Goal: Find specific page/section: Find specific page/section

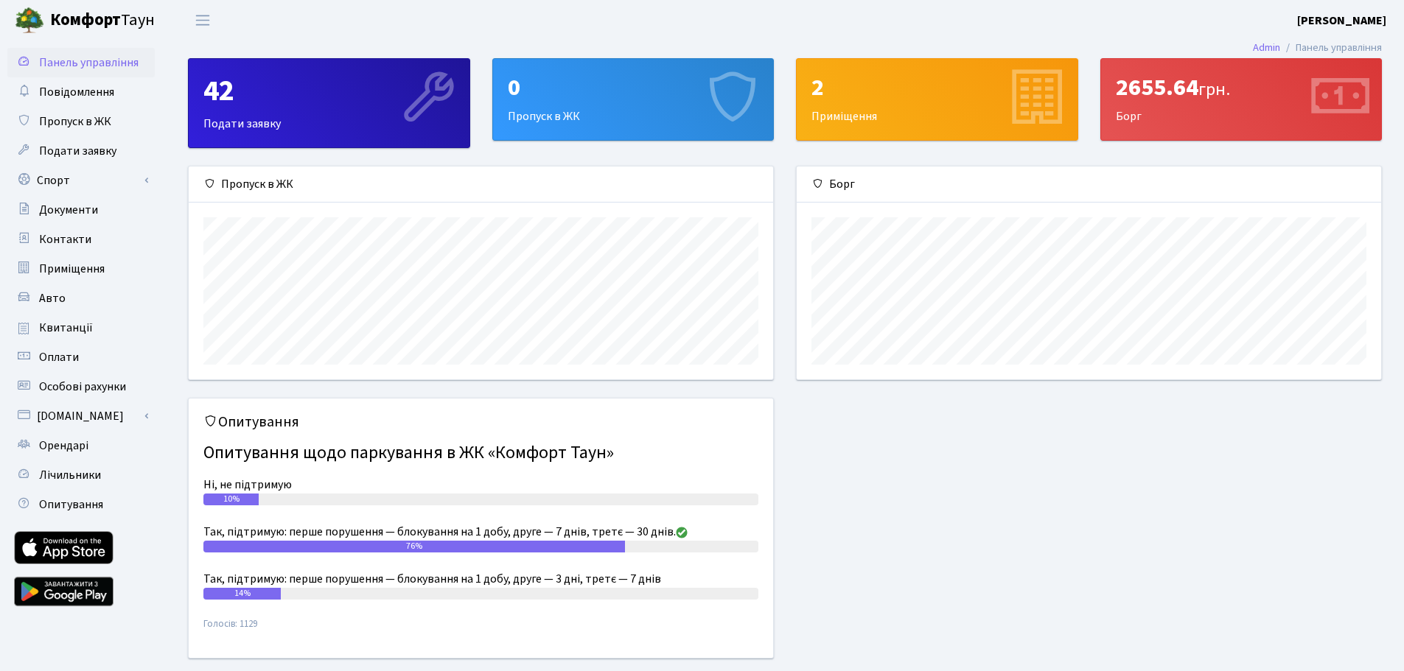
scroll to position [213, 584]
click at [57, 388] on span "Особові рахунки" at bounding box center [82, 387] width 87 height 16
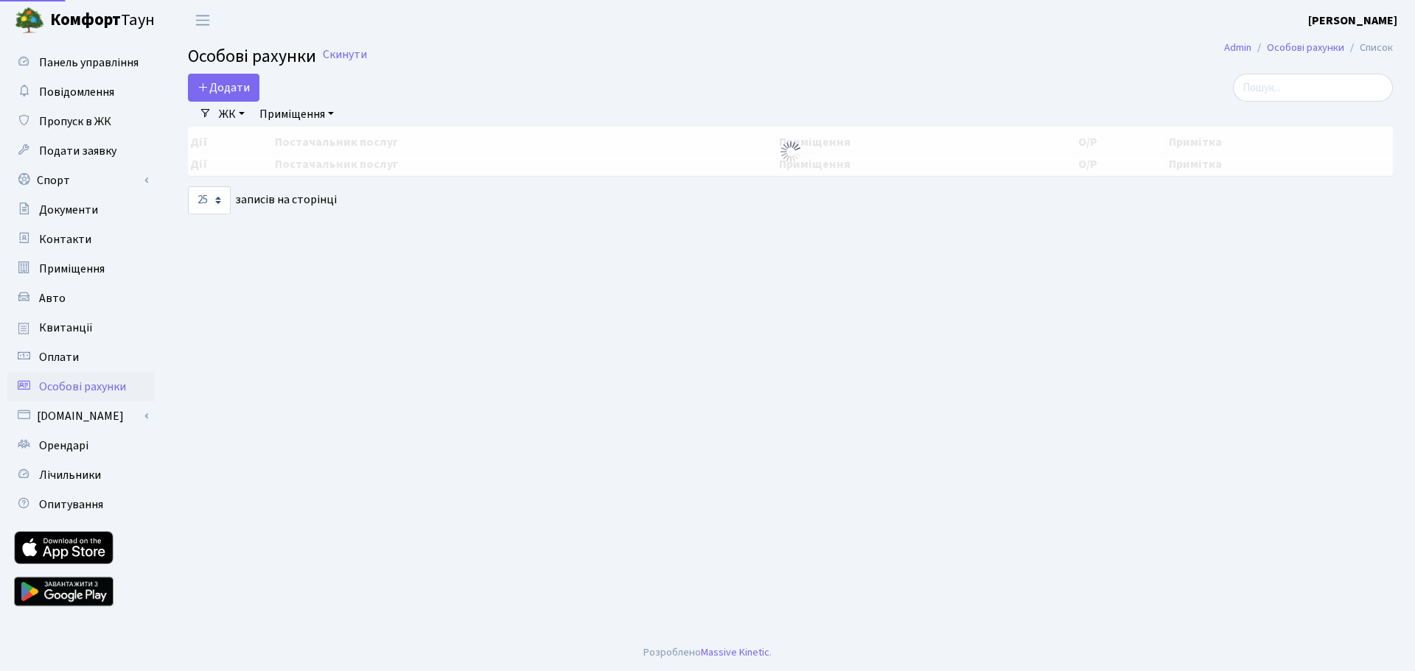
select select "25"
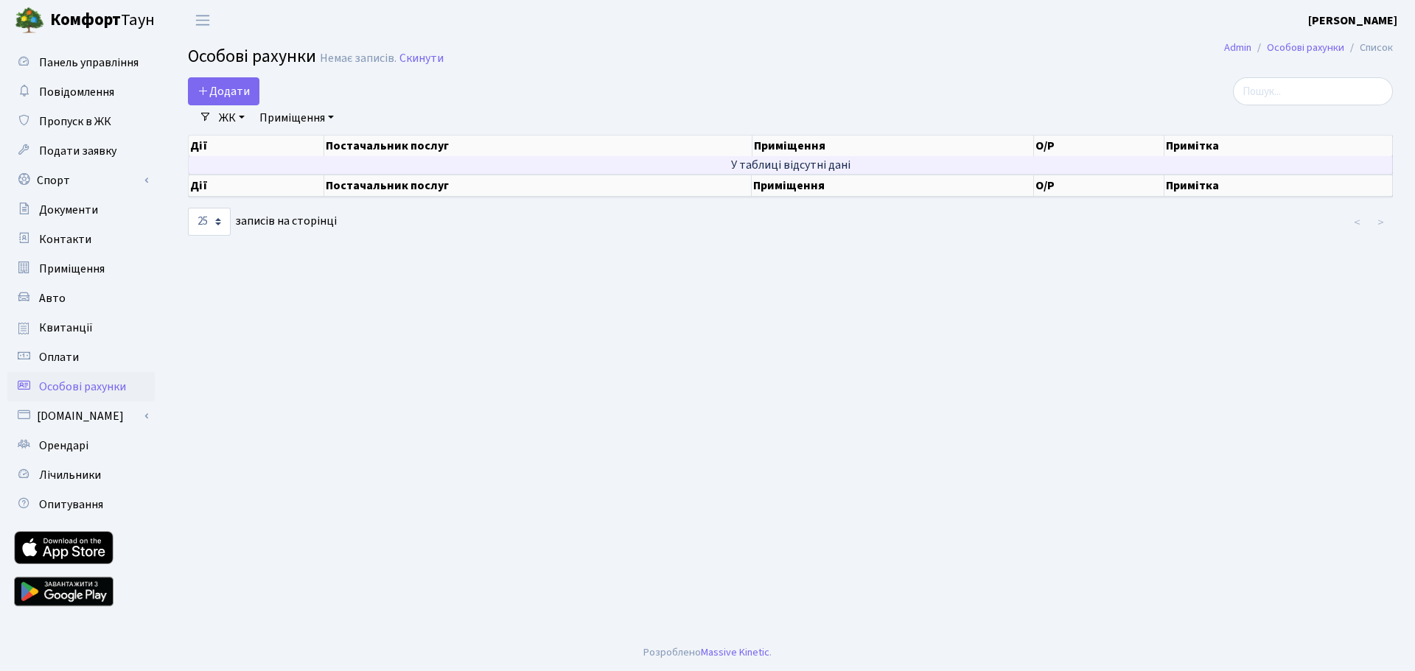
click at [805, 169] on td "У таблиці відсутні дані" at bounding box center [791, 165] width 1204 height 18
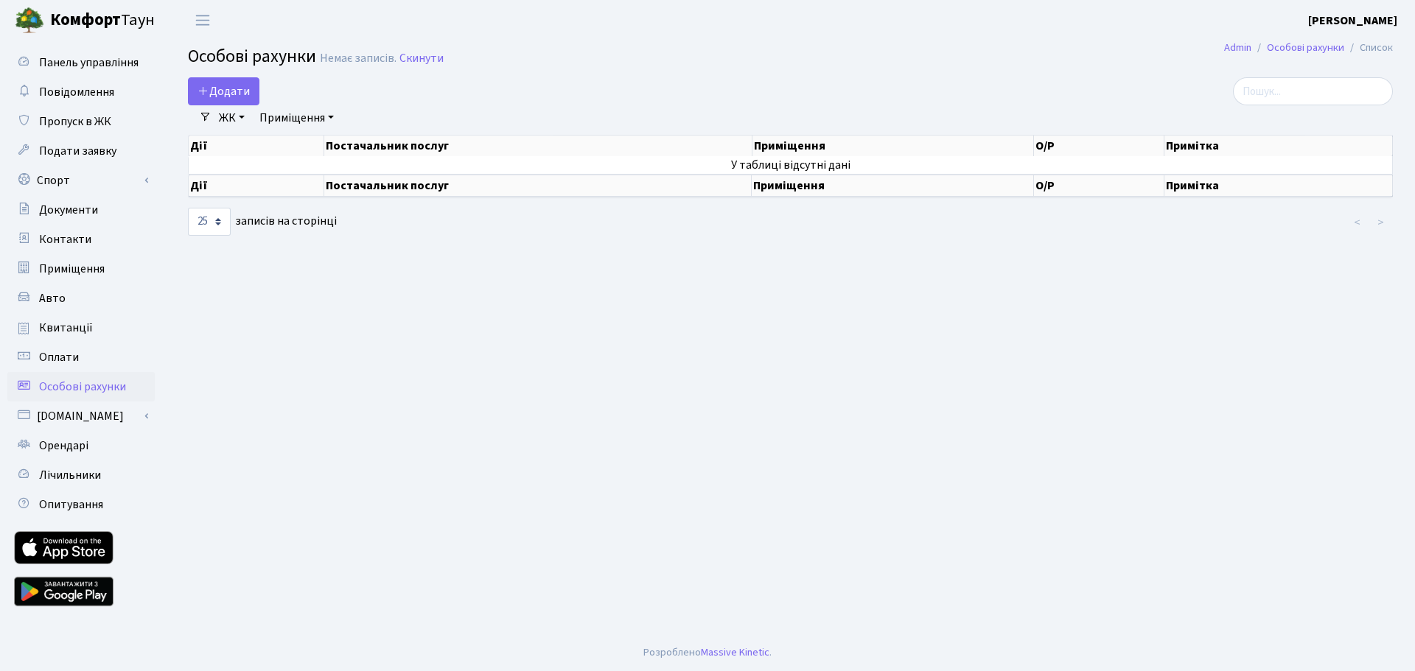
click at [376, 184] on th "Постачальник послуг" at bounding box center [537, 186] width 427 height 22
click at [57, 385] on span "Особові рахунки" at bounding box center [82, 387] width 87 height 16
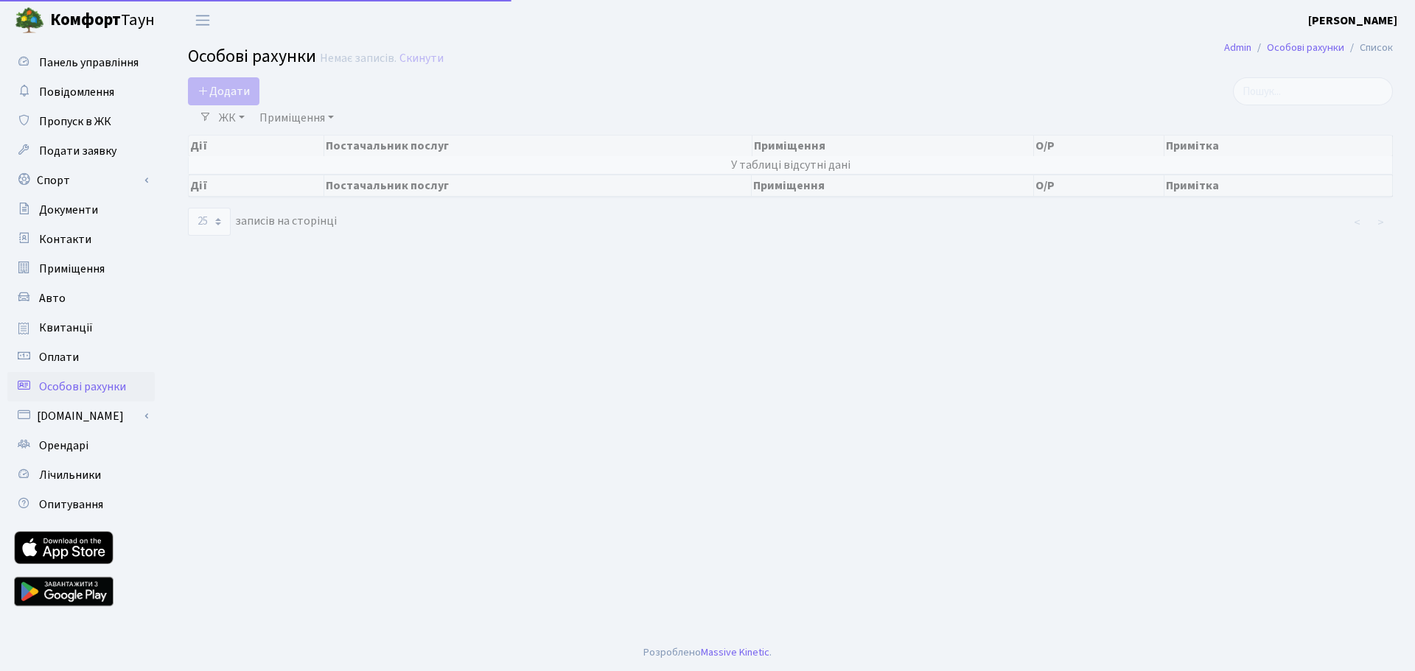
select select "25"
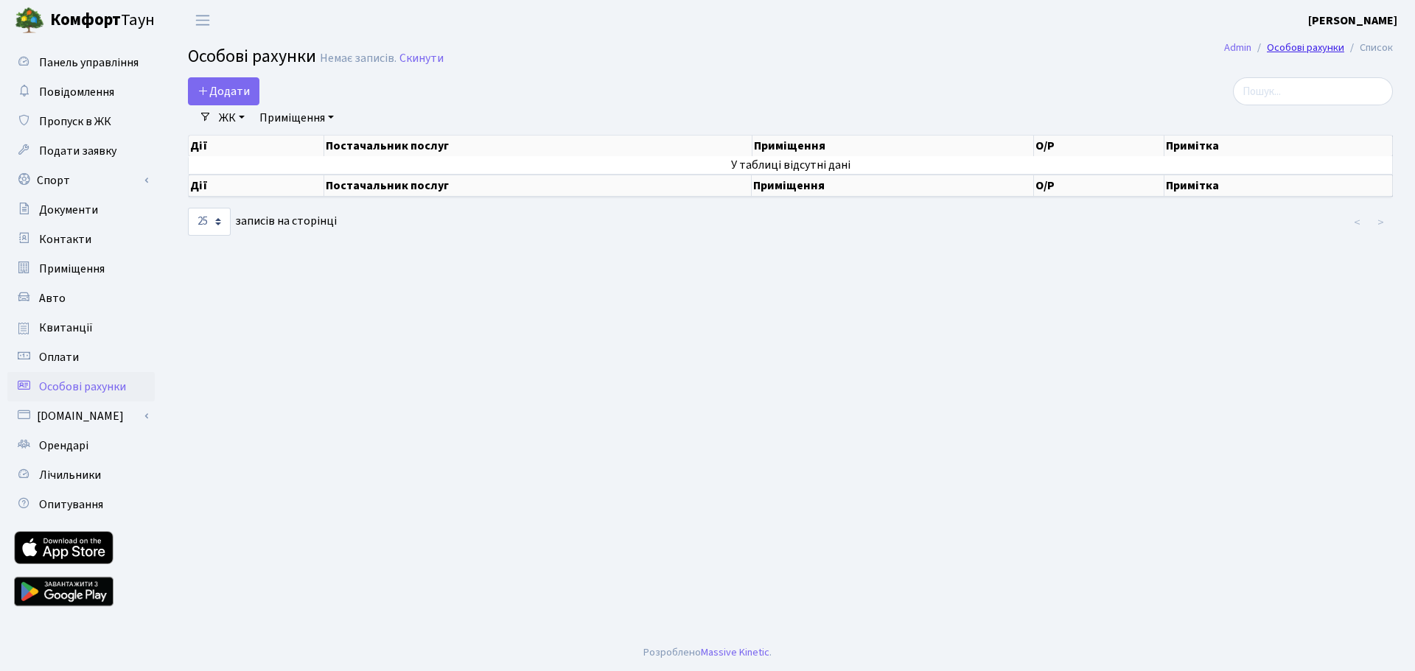
click at [1288, 49] on link "Особові рахунки" at bounding box center [1305, 47] width 77 height 15
select select "25"
click at [66, 478] on span "Лічильники" at bounding box center [70, 475] width 62 height 16
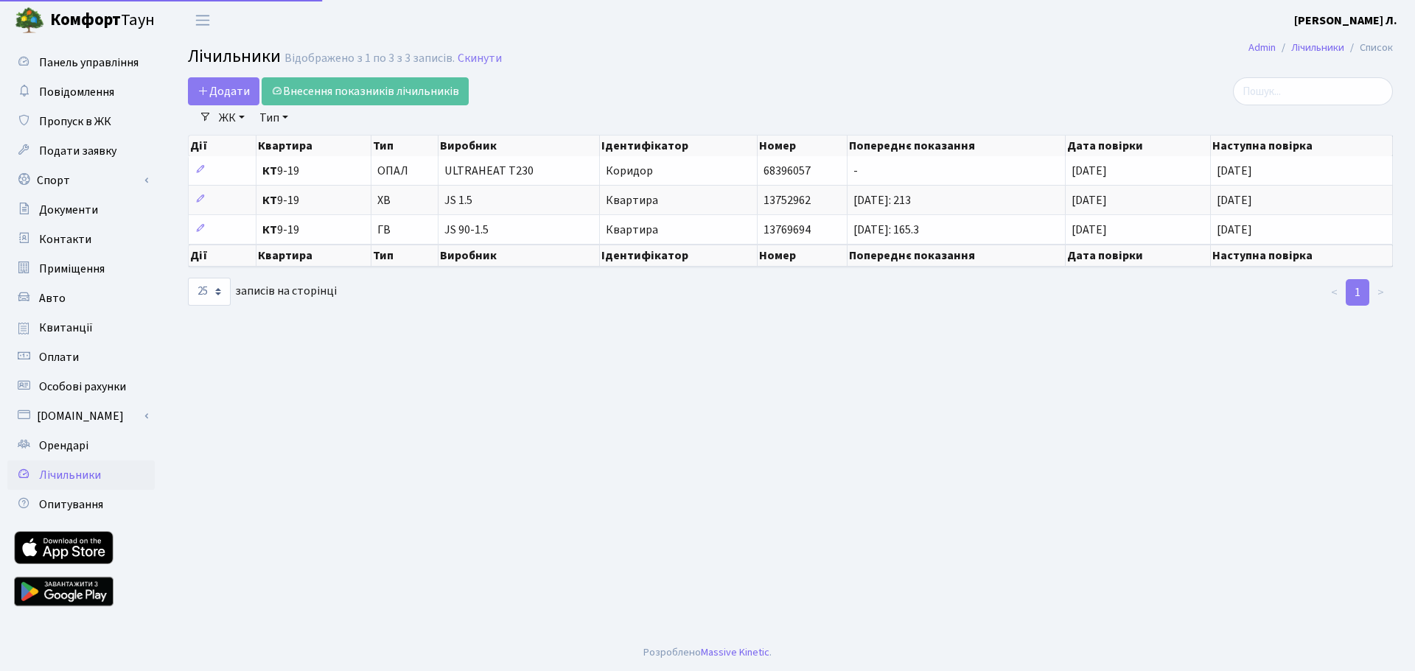
select select "25"
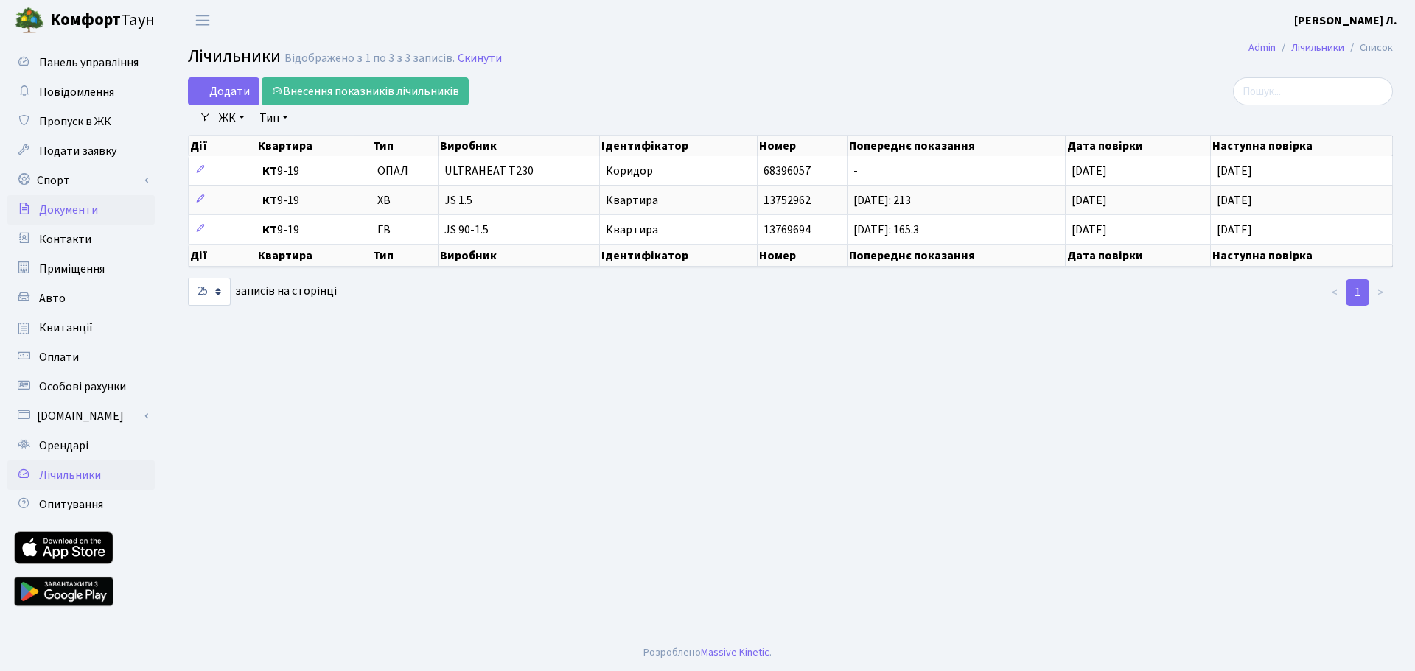
click at [66, 207] on span "Документи" at bounding box center [68, 210] width 59 height 16
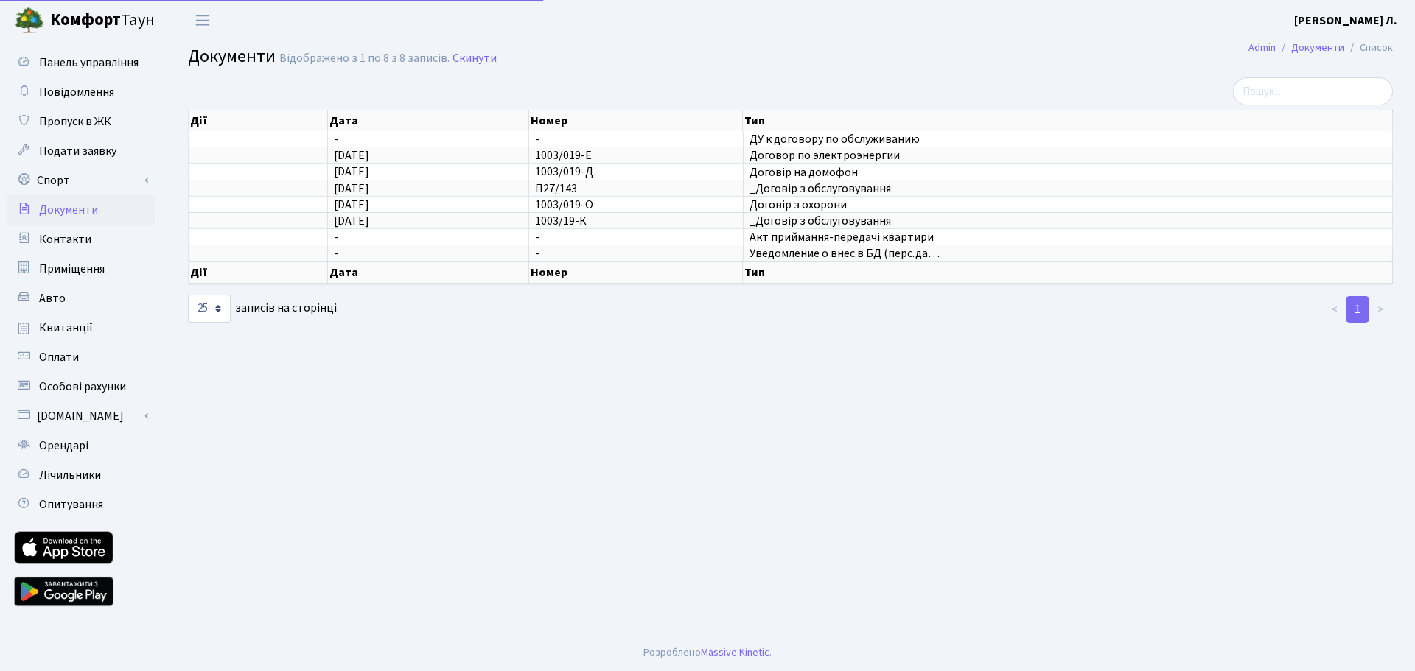
select select "25"
click at [57, 327] on span "Квитанції" at bounding box center [66, 328] width 54 height 16
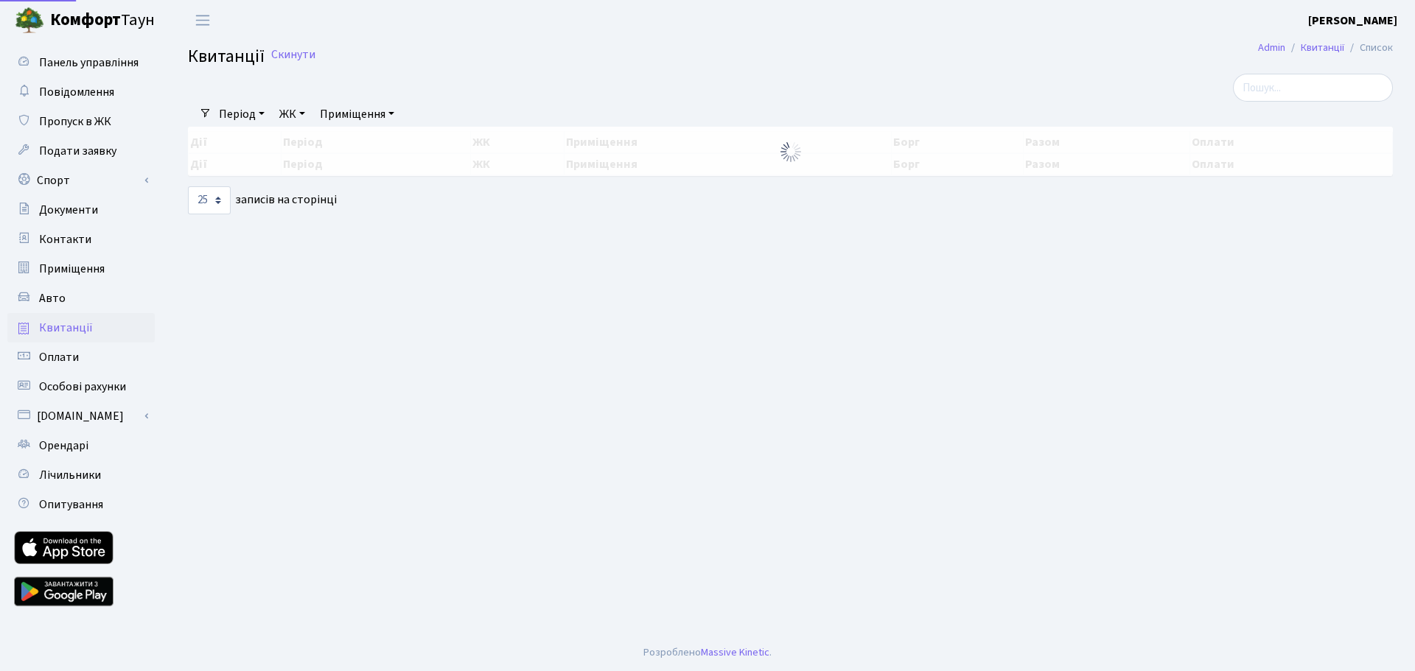
select select "25"
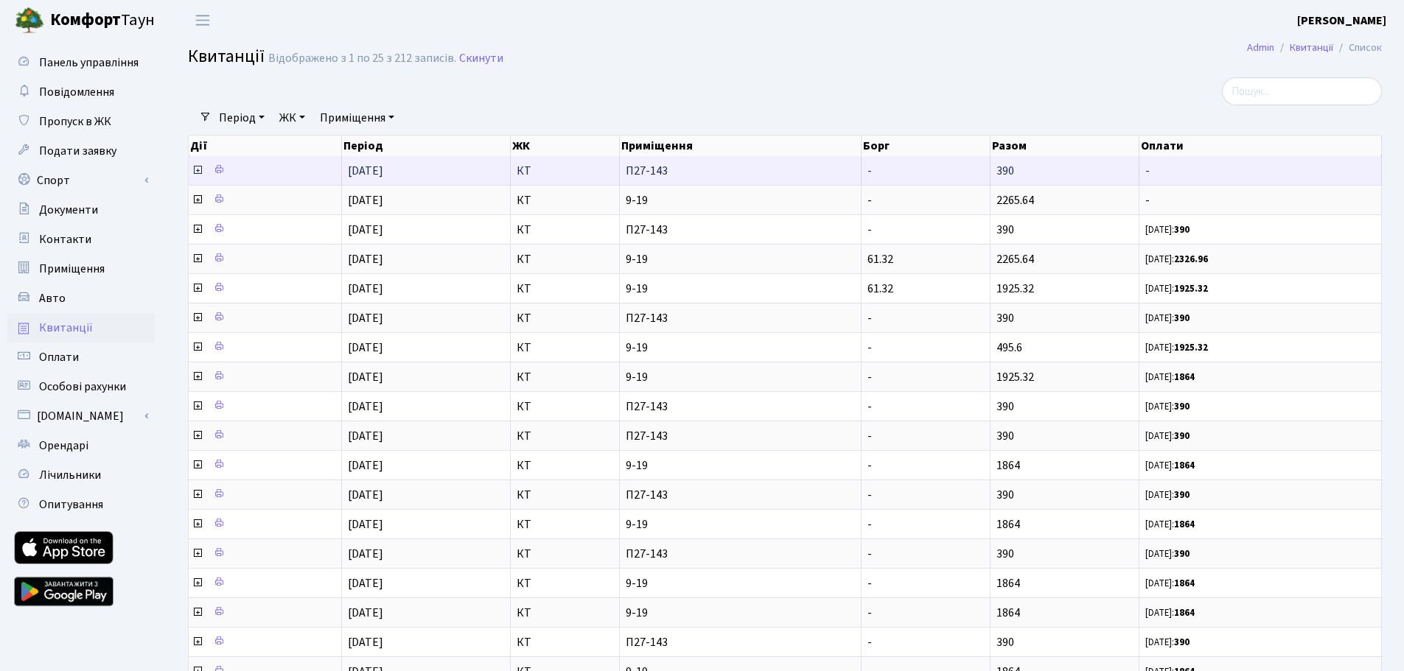
click at [196, 170] on icon at bounding box center [198, 170] width 12 height 12
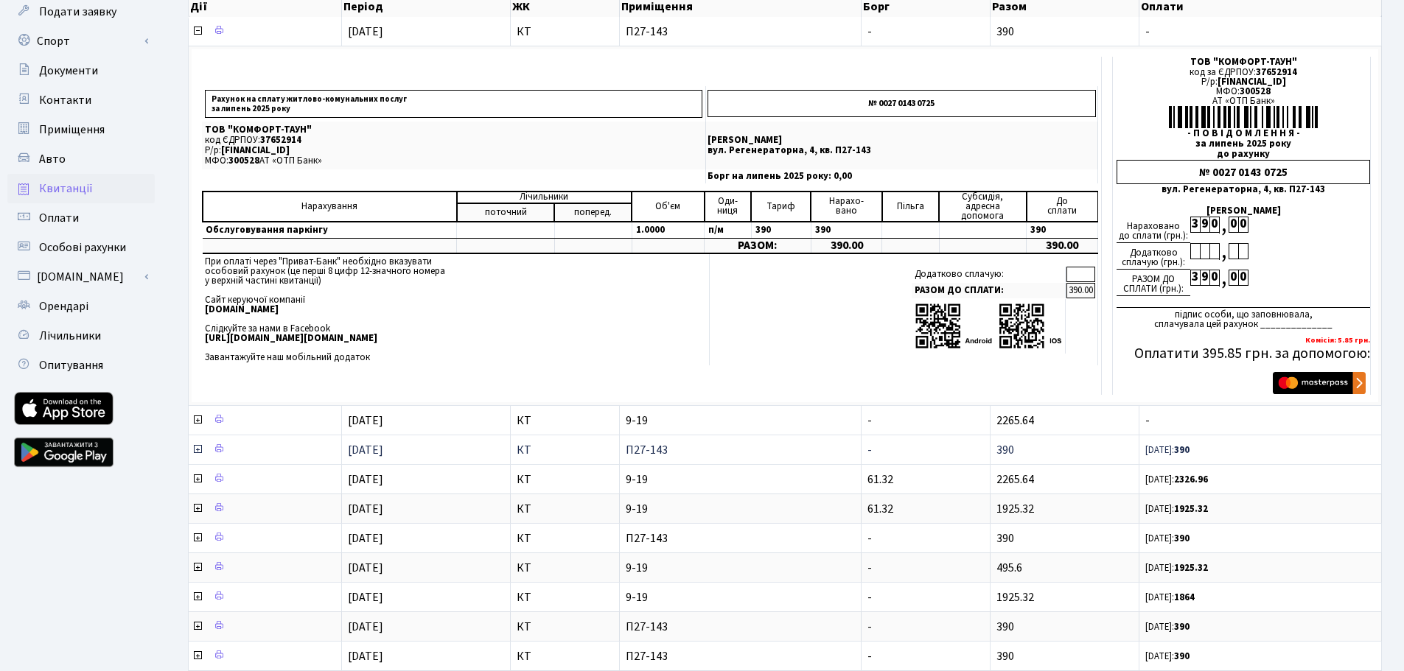
scroll to position [147, 0]
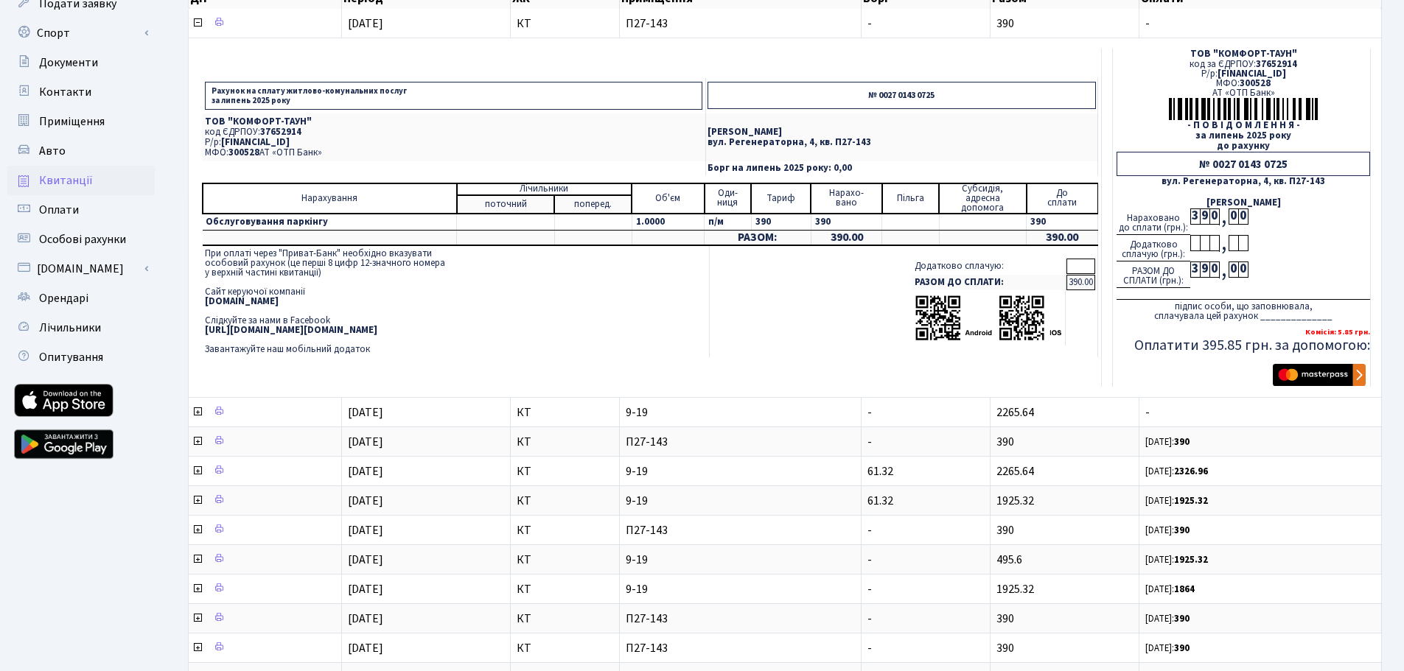
click at [478, 339] on td "При оплаті через "Приват-Банк" необхідно вказувати особовий рахунок (це перші 8…" at bounding box center [456, 301] width 508 height 111
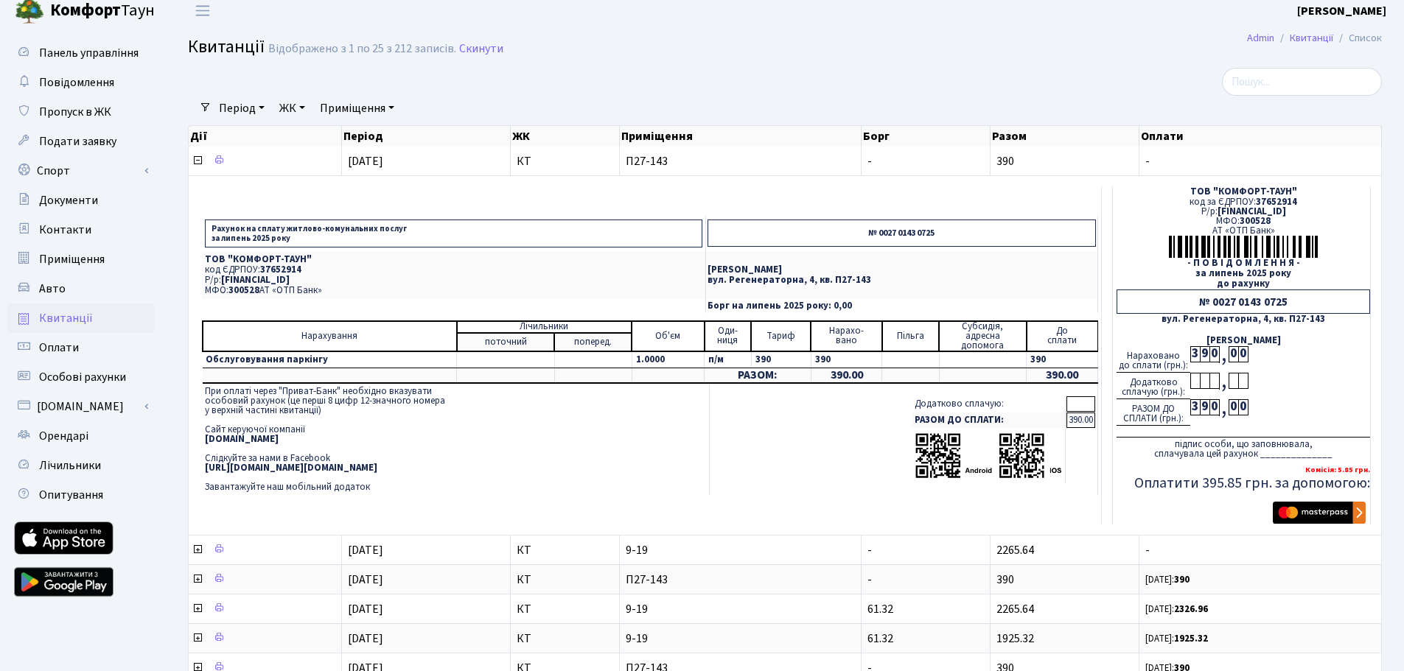
scroll to position [0, 0]
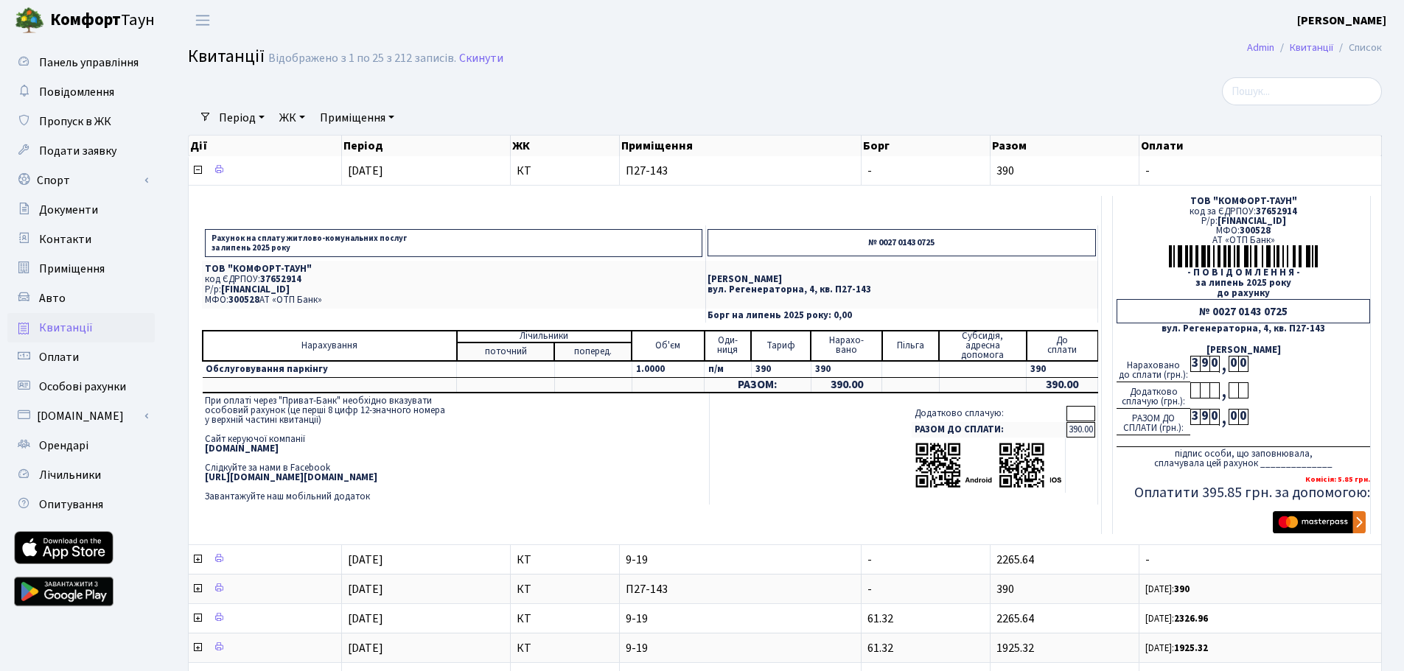
click at [1223, 310] on div "№ 0027 0143 0725" at bounding box center [1244, 311] width 254 height 24
click at [1233, 315] on div "№ 0027 0143 0725" at bounding box center [1244, 311] width 254 height 24
click at [1250, 310] on div "№ 0027 0143 0725" at bounding box center [1244, 311] width 254 height 24
click at [1262, 310] on div "№ 0027 0143 0725" at bounding box center [1244, 311] width 254 height 24
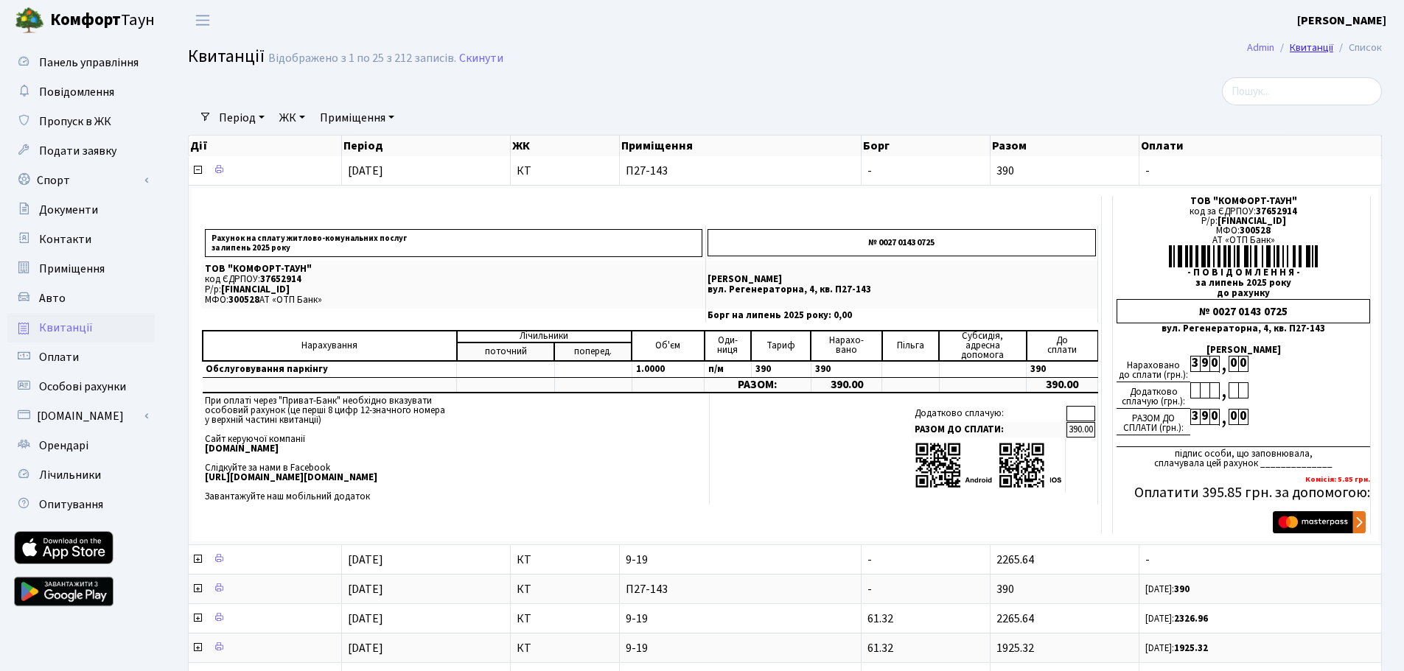
click at [1310, 46] on link "Квитанції" at bounding box center [1311, 47] width 43 height 15
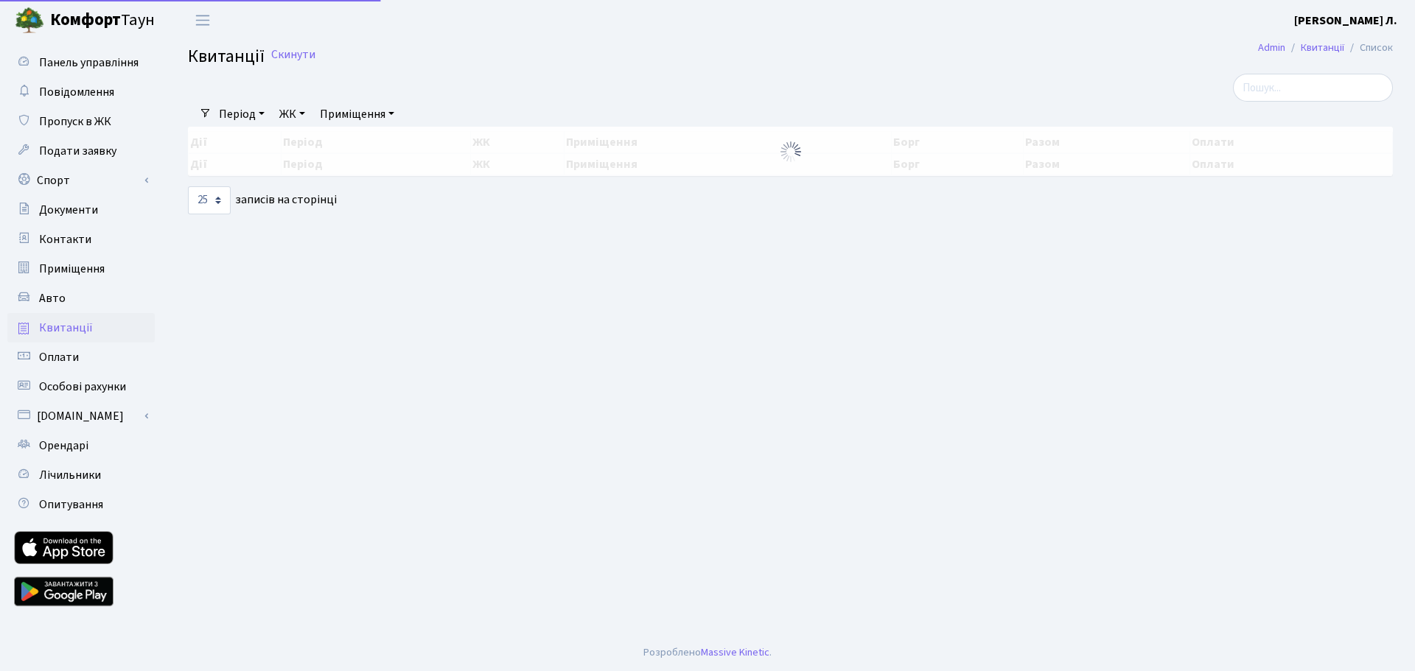
select select "25"
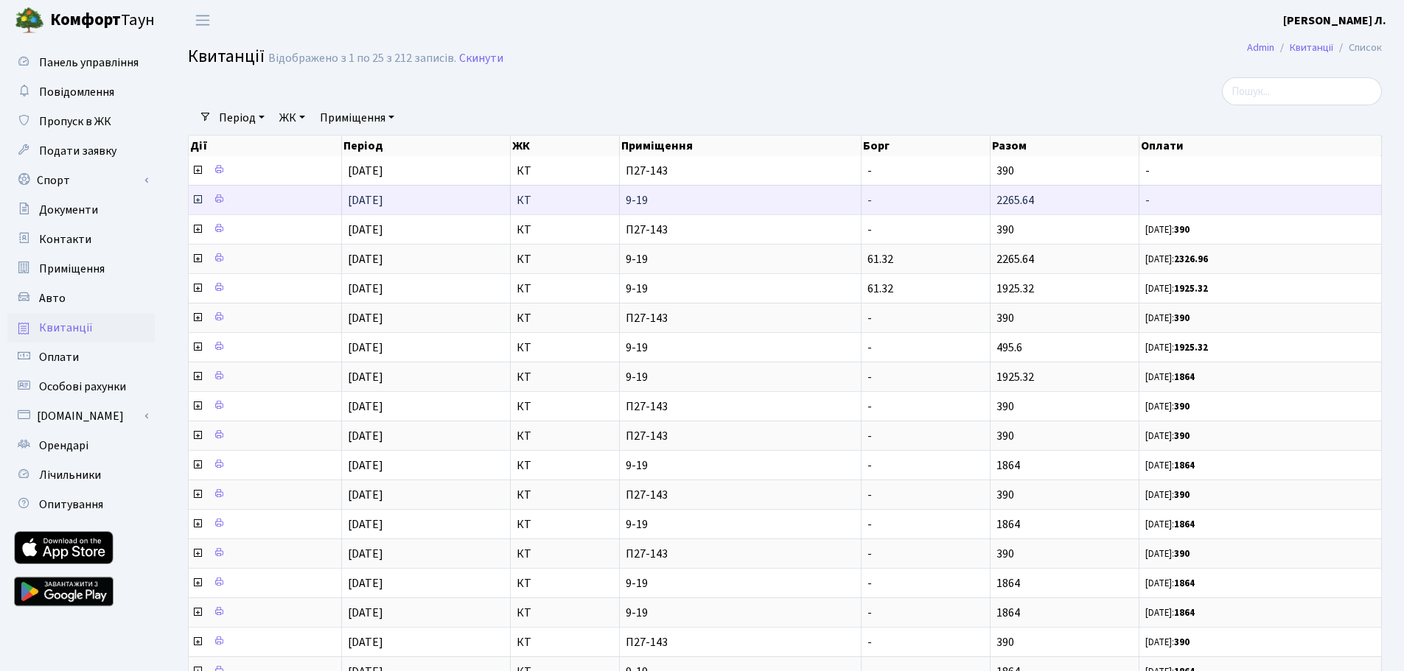
click at [635, 200] on span "9-19" at bounding box center [740, 201] width 229 height 12
click at [195, 201] on icon at bounding box center [198, 200] width 12 height 12
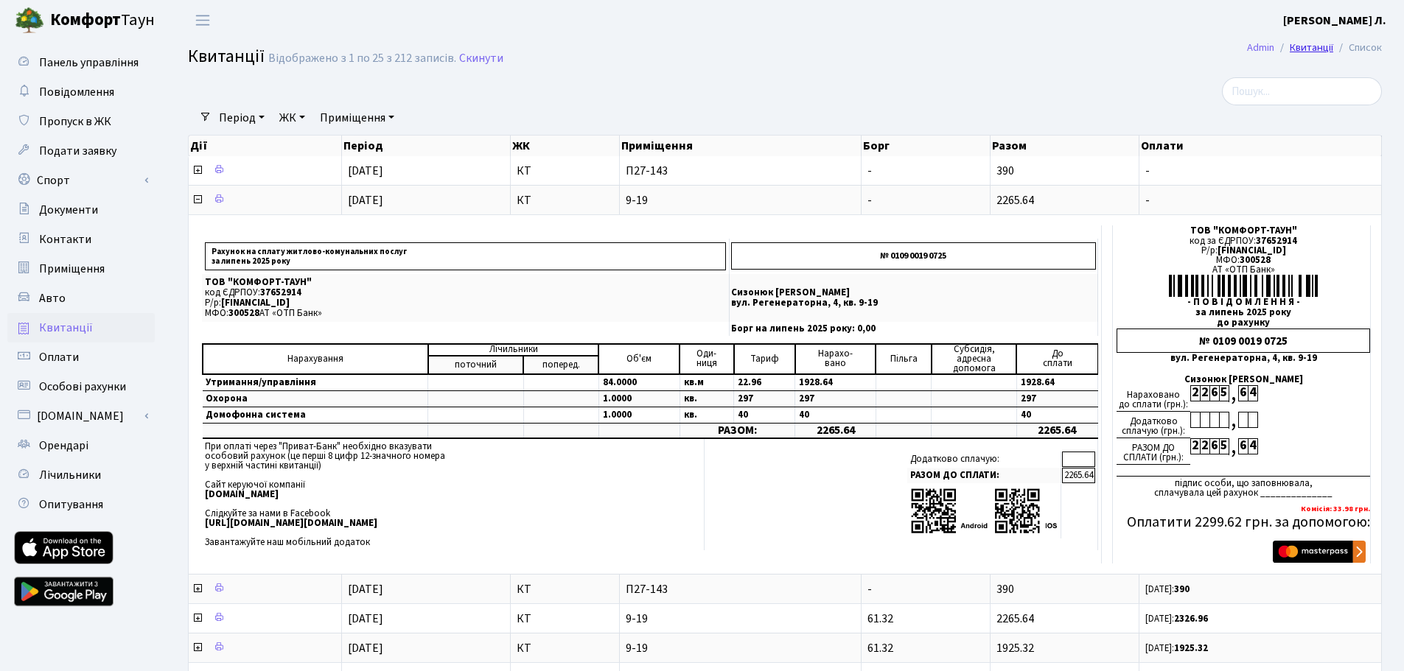
click at [1320, 44] on link "Квитанції" at bounding box center [1311, 47] width 43 height 15
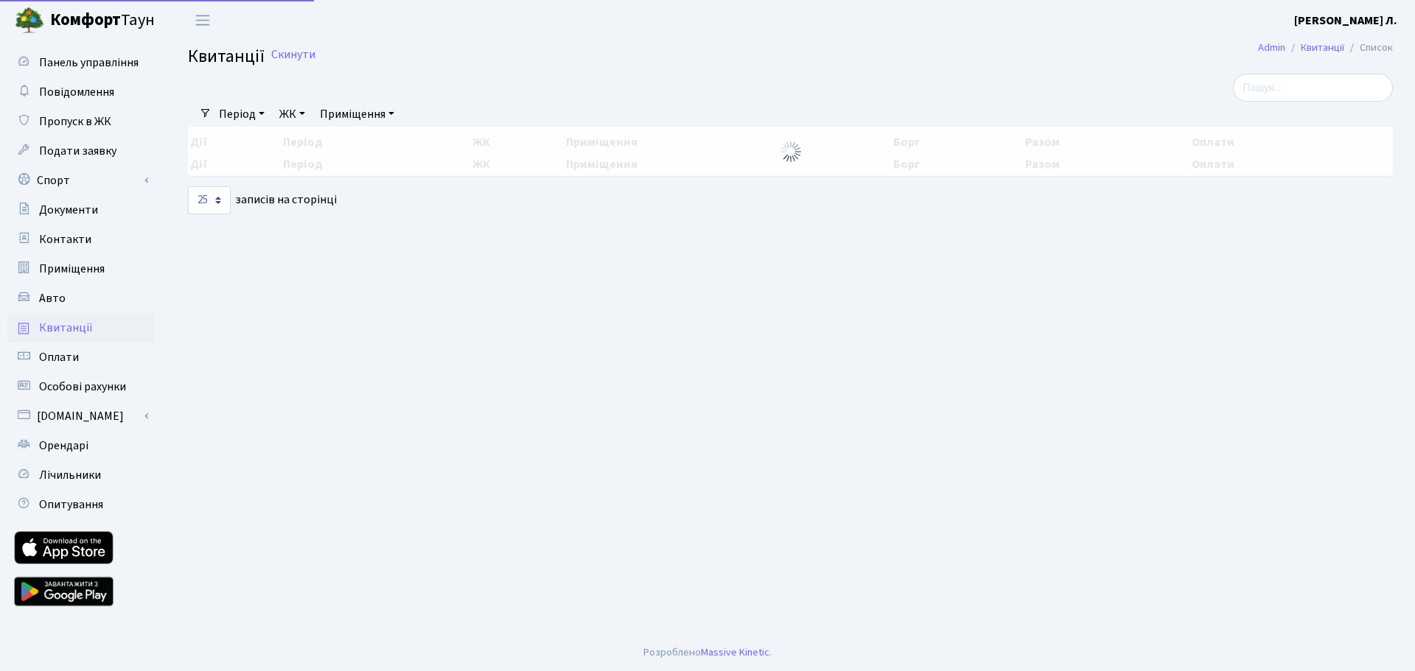
select select "25"
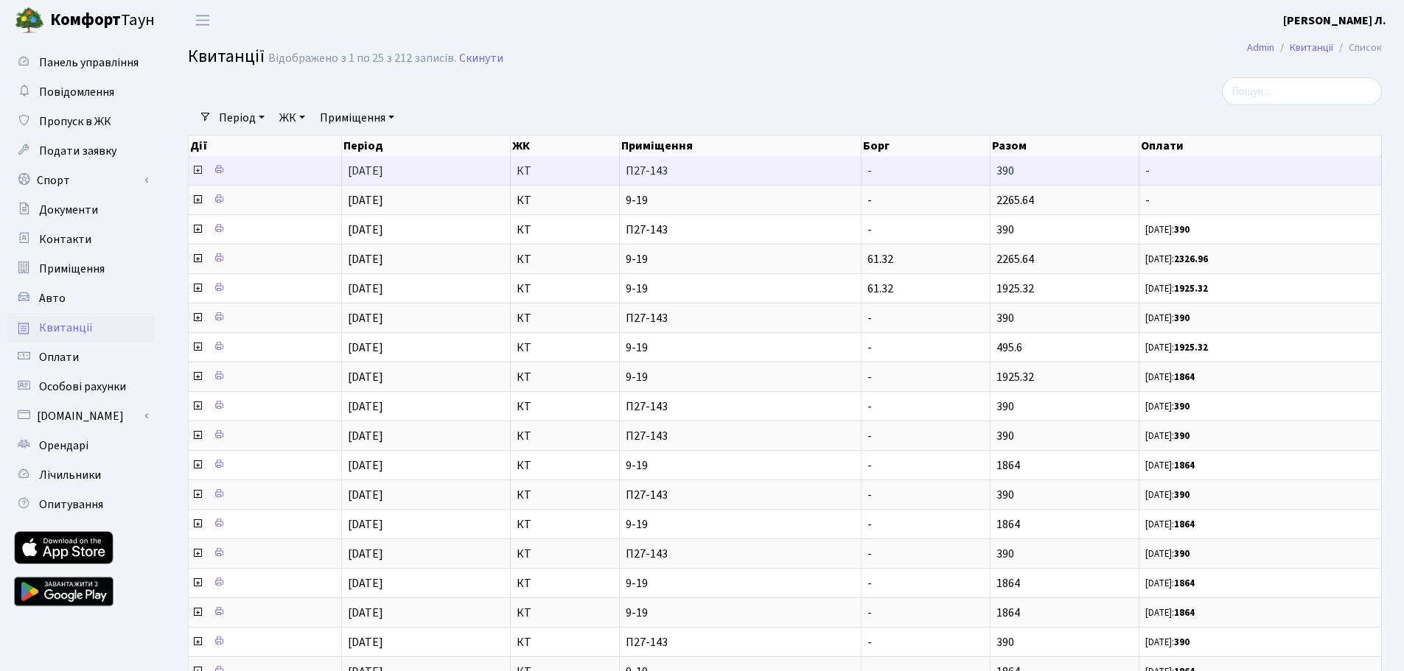
click at [199, 172] on icon at bounding box center [198, 170] width 12 height 12
